Goal: Task Accomplishment & Management: Complete application form

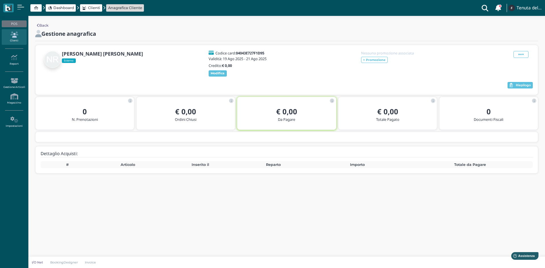
click at [60, 7] on span "Dashboard" at bounding box center [63, 7] width 21 height 5
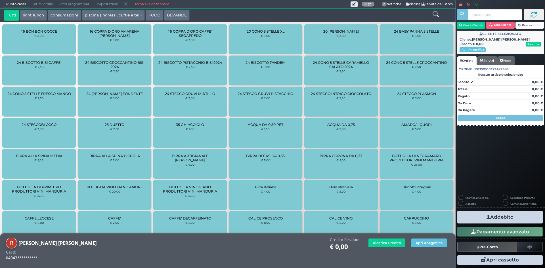
scroll to position [203, 0]
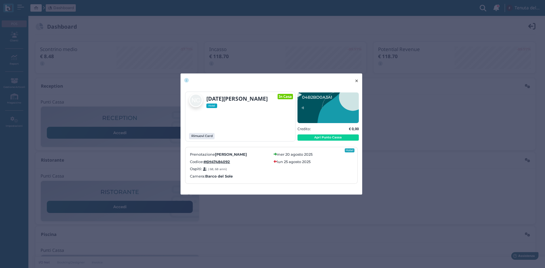
click at [357, 81] on span "×" at bounding box center [357, 80] width 4 height 7
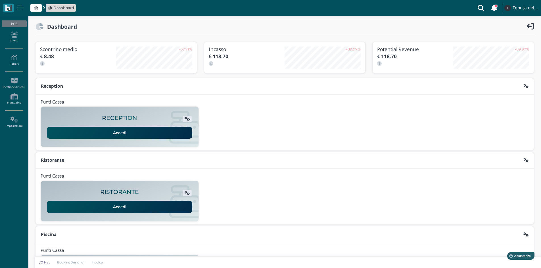
scroll to position [46, 0]
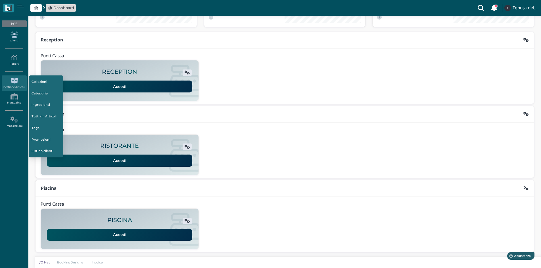
click at [18, 35] on icon at bounding box center [14, 35] width 25 height 6
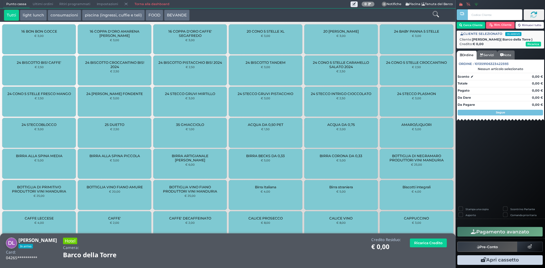
scroll to position [203, 0]
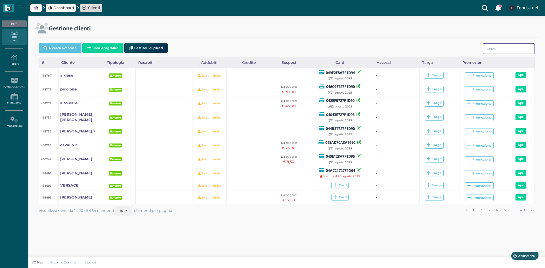
click at [496, 46] on input "search" at bounding box center [509, 48] width 52 height 11
click at [512, 49] on input "search" at bounding box center [509, 48] width 52 height 11
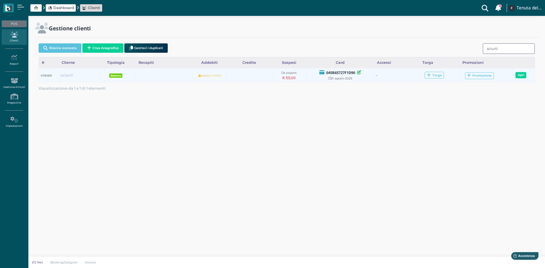
type input "sciurti"
click at [68, 77] on b "sciurti" at bounding box center [66, 75] width 12 height 4
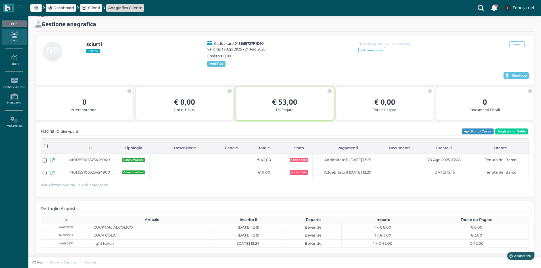
scroll to position [15, 0]
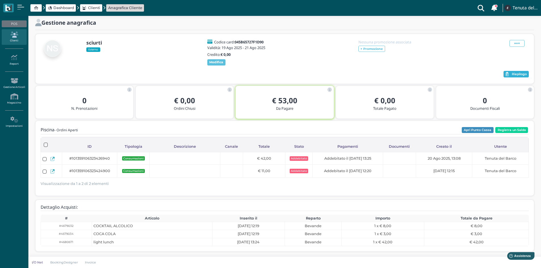
click at [517, 74] on span "Riepilogo" at bounding box center [519, 74] width 15 height 4
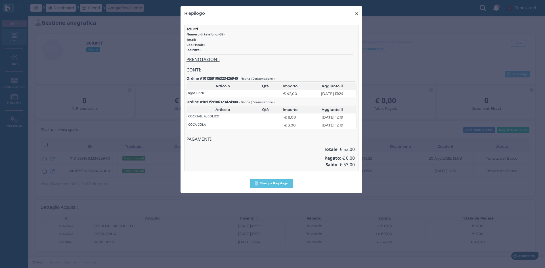
click at [356, 12] on span "×" at bounding box center [357, 13] width 4 height 7
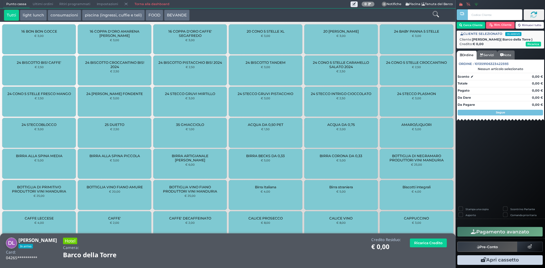
scroll to position [203, 0]
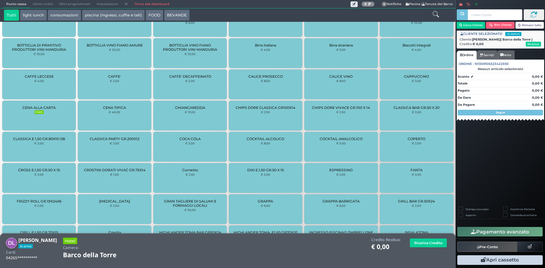
click at [151, 2] on link "Torna alla dashboard" at bounding box center [151, 4] width 41 height 8
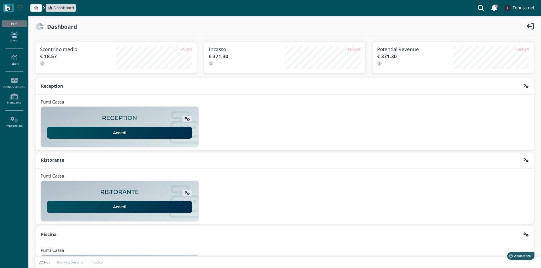
click at [18, 33] on icon at bounding box center [14, 35] width 25 height 6
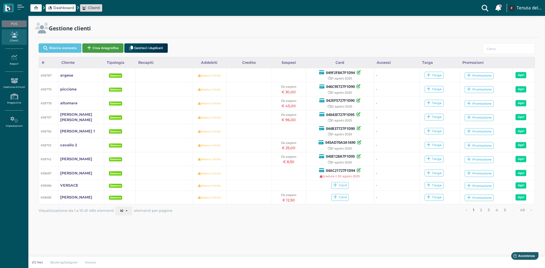
click at [103, 47] on button "Crea Anagrafica" at bounding box center [102, 47] width 41 height 9
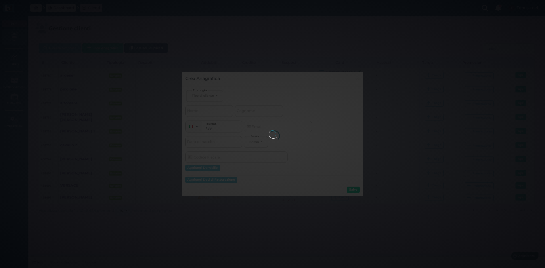
select select
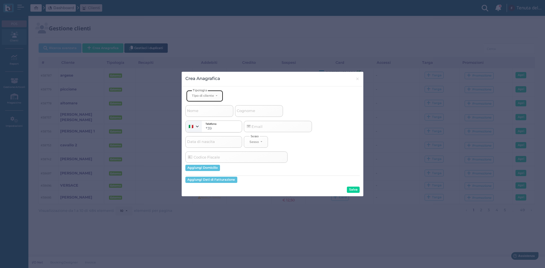
click at [213, 95] on div "Tipo di cliente" at bounding box center [203, 96] width 22 height 4
click at [204, 115] on span "Esterno" at bounding box center [199, 114] width 14 height 5
select select "[object Object]"
select select
click at [273, 110] on input "Cognome" at bounding box center [259, 110] width 48 height 11
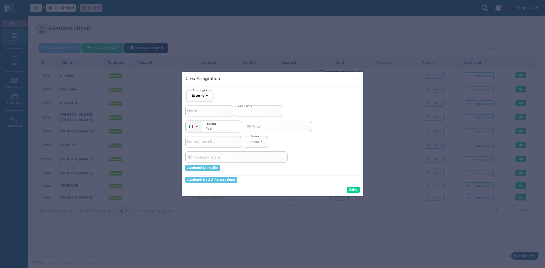
type input "v"
select select
type input "ve"
select select
type input "ver"
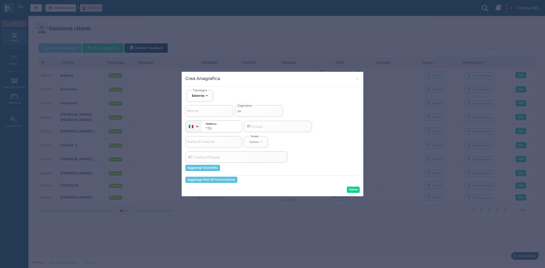
select select
type input "vers"
select select
type input "versa"
select select
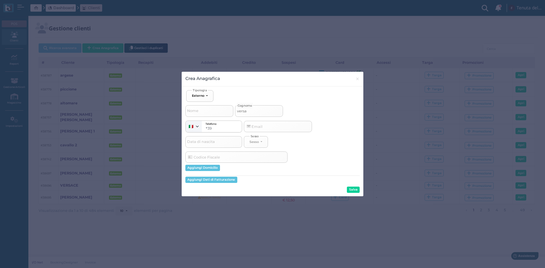
type input "versac"
select select
type input "versace"
select select
type input "versace"
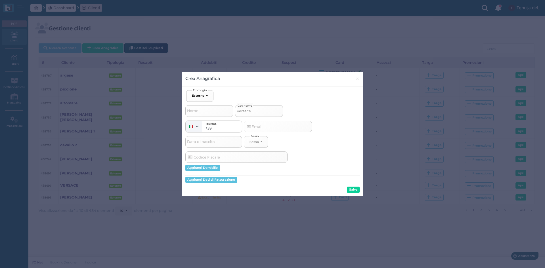
select select
type input "versace"
click at [356, 190] on button "Salva" at bounding box center [353, 190] width 13 height 6
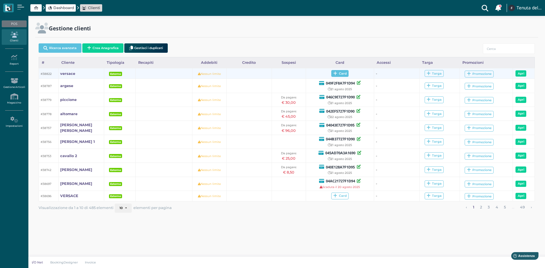
click at [347, 72] on span "Card" at bounding box center [339, 73] width 17 height 7
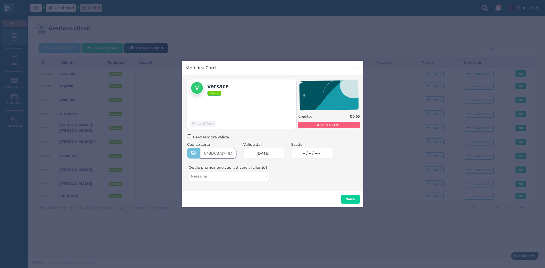
type input "048DC8727F1D90"
click at [314, 152] on span "-- / -- / ----" at bounding box center [312, 153] width 18 height 5
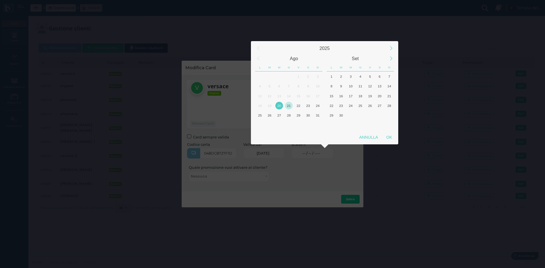
click at [289, 102] on div "21" at bounding box center [289, 106] width 8 height 8
click at [385, 136] on div "OK" at bounding box center [389, 137] width 14 height 10
type input "21/08/2025"
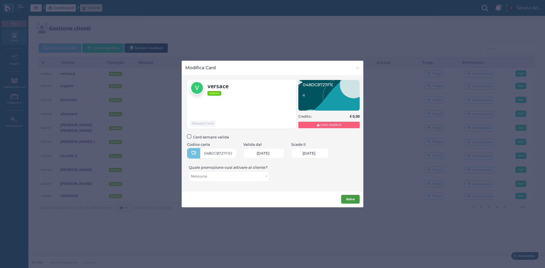
scroll to position [0, 24]
click at [357, 200] on button "Salva" at bounding box center [350, 199] width 18 height 9
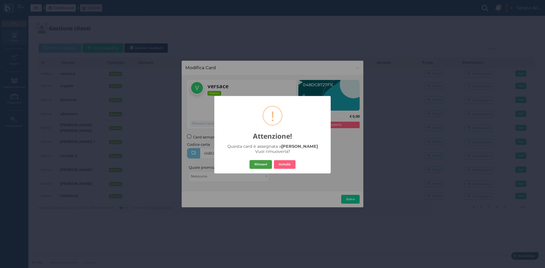
click at [265, 164] on button "Rimuovi" at bounding box center [261, 164] width 22 height 9
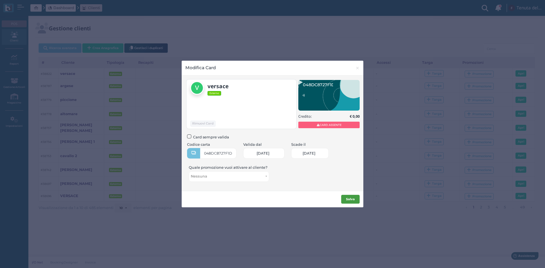
click at [354, 200] on body "Dashboard Clienti Clienti con sospeso Vi sono 103 clienti che hanno un sospeso …" at bounding box center [272, 134] width 545 height 268
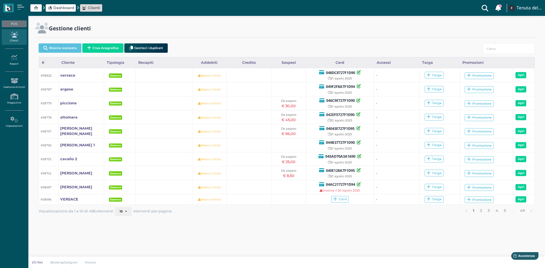
click at [13, 41] on link "Clienti" at bounding box center [14, 37] width 25 height 16
click at [61, 8] on span "Dashboard" at bounding box center [63, 7] width 21 height 5
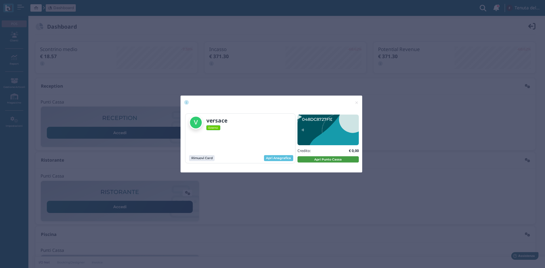
click at [315, 158] on button "Apri Punto Cassa" at bounding box center [328, 159] width 61 height 6
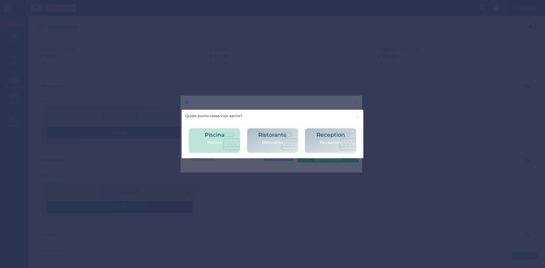
click at [224, 136] on icon at bounding box center [232, 142] width 18 height 18
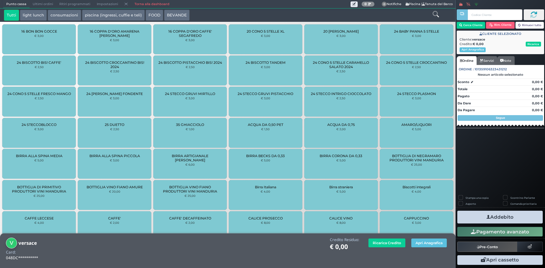
click at [434, 10] on link at bounding box center [436, 14] width 6 height 8
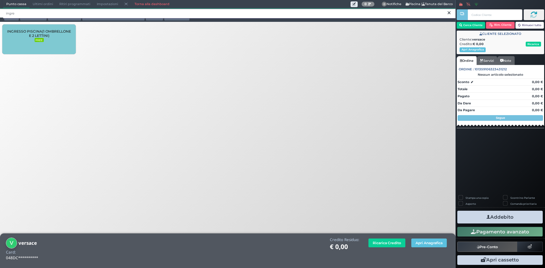
type input "ingre"
click at [37, 37] on span "INGRESSO PISCINA(1 OMBRELLONE E 2 LETTINI)" at bounding box center [39, 33] width 64 height 9
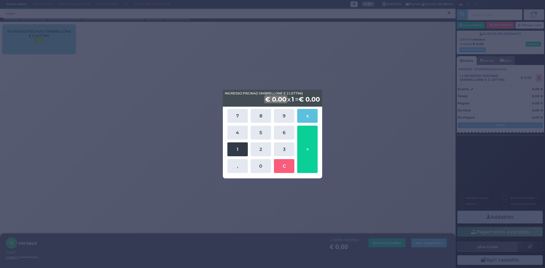
drag, startPoint x: 237, startPoint y: 149, endPoint x: 242, endPoint y: 145, distance: 7.1
click at [237, 149] on button "1" at bounding box center [237, 150] width 20 height 14
click at [255, 132] on button "5" at bounding box center [261, 133] width 20 height 14
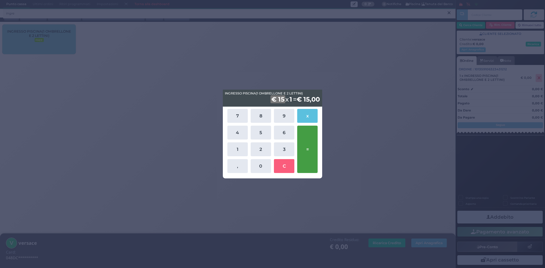
click at [302, 142] on button "=" at bounding box center [307, 149] width 20 height 47
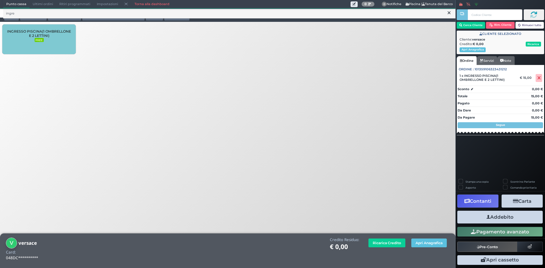
click at [488, 214] on button "Addebito" at bounding box center [499, 217] width 85 height 13
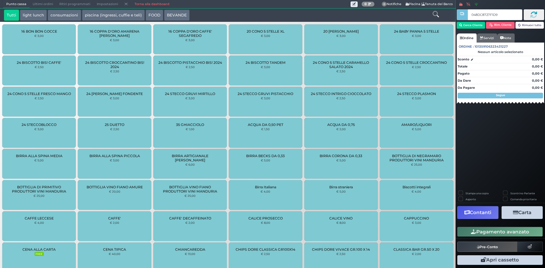
type input "048DC8727F1D90"
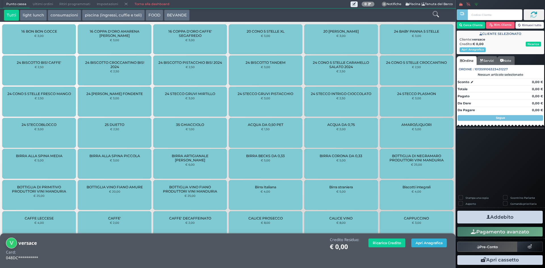
click at [436, 245] on button "Apri Anagrafica" at bounding box center [428, 243] width 35 height 9
click at [147, 5] on link "Torna alla dashboard" at bounding box center [151, 4] width 41 height 8
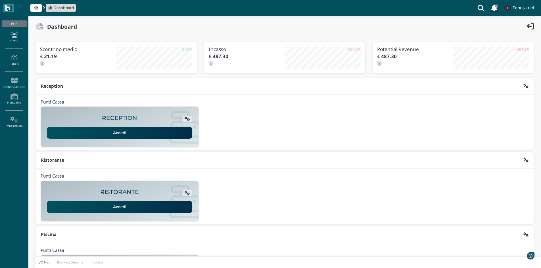
click at [15, 39] on link "Clienti" at bounding box center [14, 37] width 25 height 16
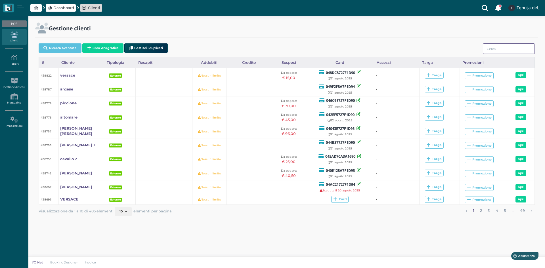
click at [506, 48] on input "search" at bounding box center [509, 48] width 52 height 11
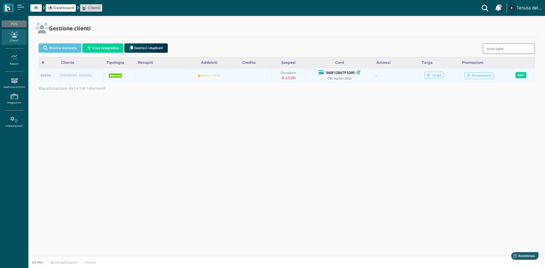
type input "scarciglia"
click at [79, 74] on b "[PERSON_NAME]" at bounding box center [76, 75] width 32 height 4
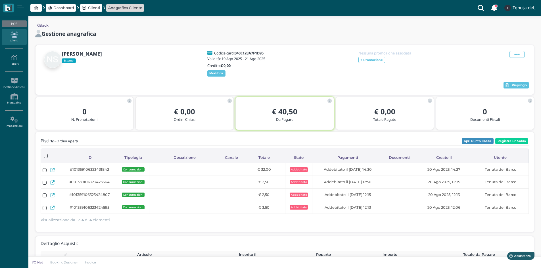
click at [21, 37] on icon at bounding box center [14, 35] width 25 height 6
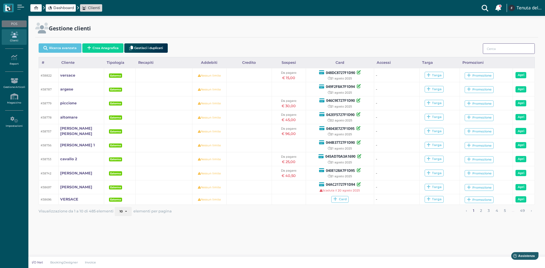
click at [499, 51] on input "search" at bounding box center [509, 48] width 52 height 11
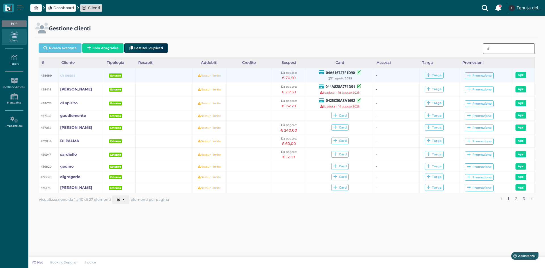
type input "di"
click at [68, 74] on b "di sessa" at bounding box center [67, 75] width 15 height 4
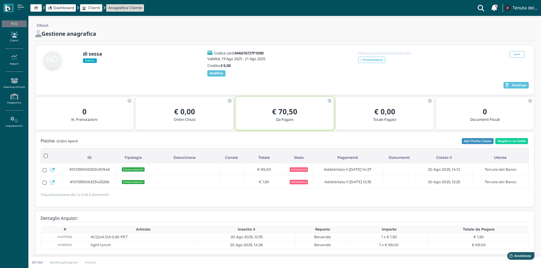
click at [16, 35] on icon at bounding box center [14, 35] width 25 height 6
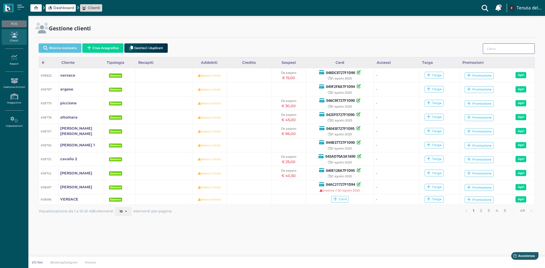
click at [487, 51] on input "search" at bounding box center [509, 48] width 52 height 11
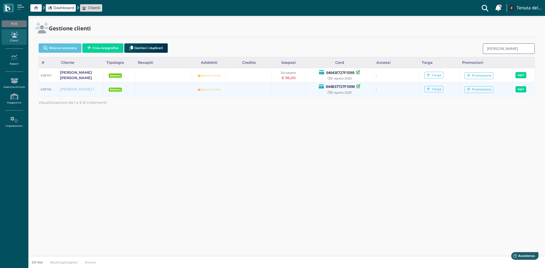
type input "simone"
click at [66, 89] on b "[PERSON_NAME] 1" at bounding box center [77, 89] width 35 height 4
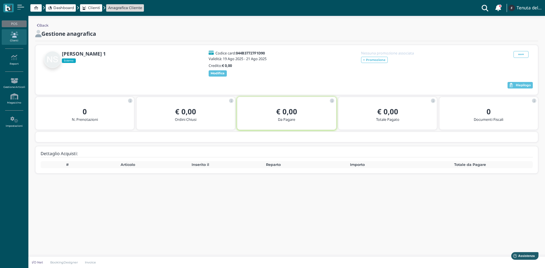
click at [14, 35] on icon at bounding box center [14, 35] width 25 height 6
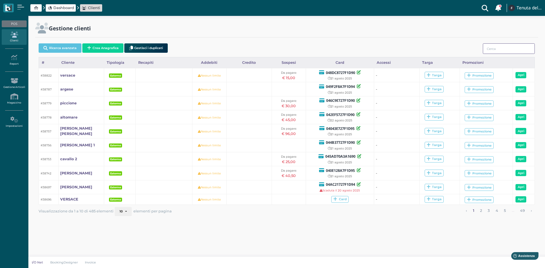
click at [505, 48] on input "search" at bounding box center [509, 48] width 52 height 11
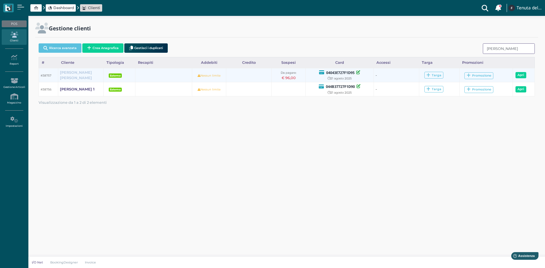
type input "[PERSON_NAME]"
click at [75, 75] on b "[PERSON_NAME] [PERSON_NAME]" at bounding box center [76, 75] width 32 height 10
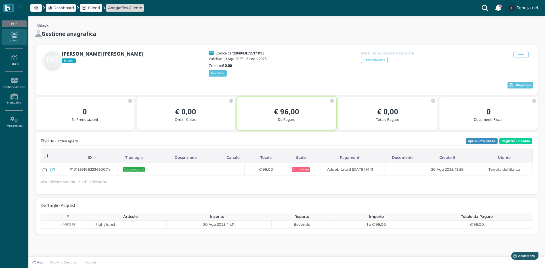
click at [17, 37] on icon at bounding box center [14, 35] width 25 height 6
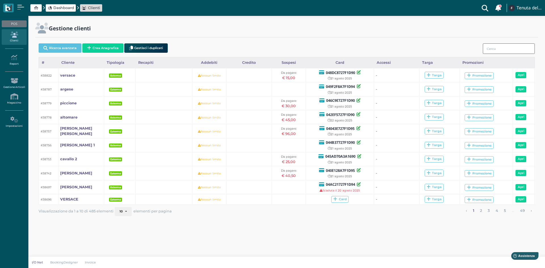
click at [494, 52] on input "search" at bounding box center [509, 48] width 52 height 11
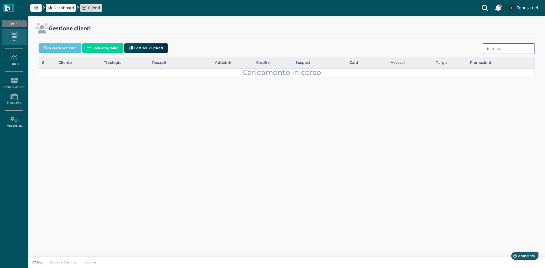
type input "bottacci"
drag, startPoint x: 504, startPoint y: 51, endPoint x: 454, endPoint y: 53, distance: 49.5
click at [454, 53] on div "Ricerca avanzata Crea Anagrafica Gestisci i duplicati bottacci" at bounding box center [287, 49] width 496 height 16
